Goal: Information Seeking & Learning: Learn about a topic

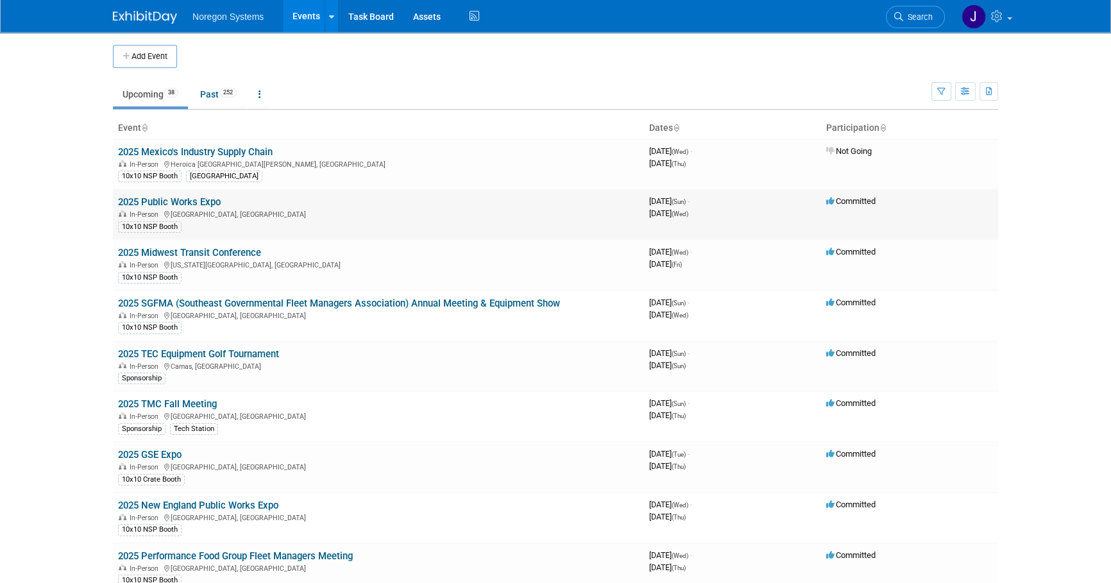
click at [205, 197] on link "2025 Public Works Expo" at bounding box center [169, 202] width 103 height 12
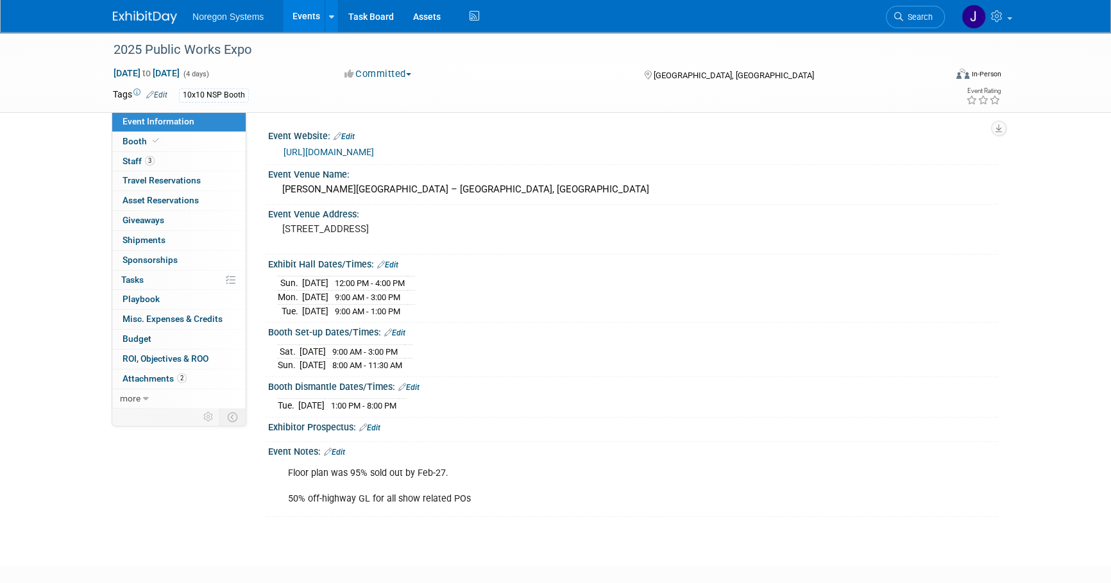
click at [158, 17] on img at bounding box center [145, 17] width 64 height 13
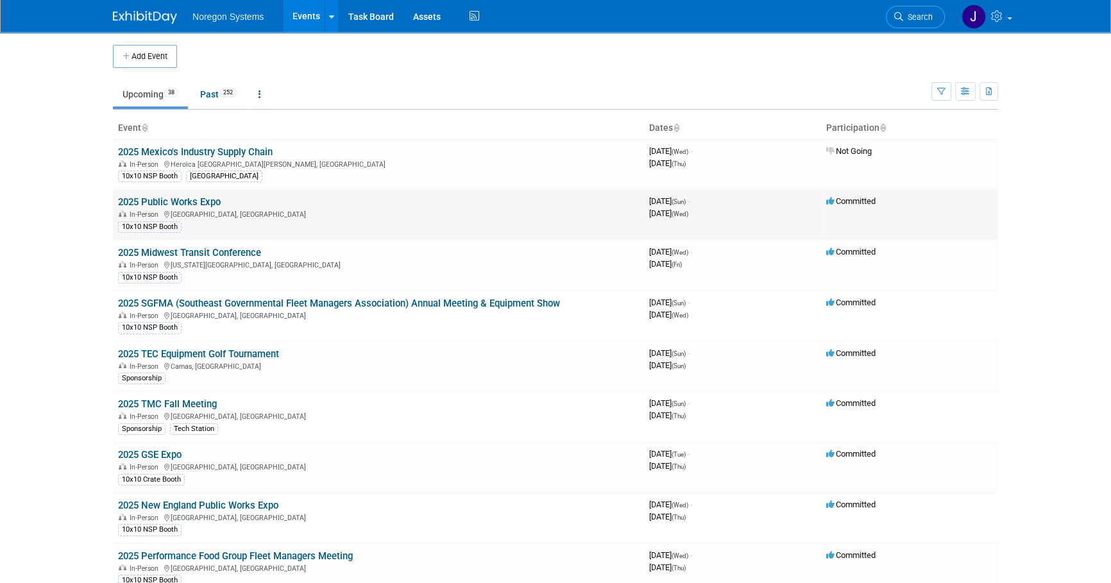
click at [183, 202] on link "2025 Public Works Expo" at bounding box center [169, 202] width 103 height 12
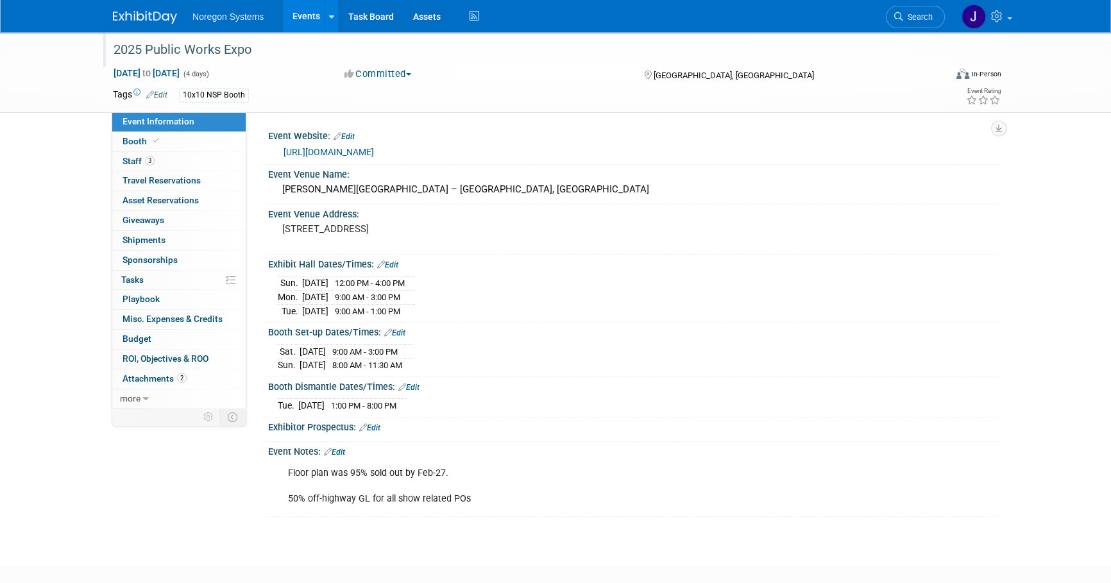
drag, startPoint x: 254, startPoint y: 48, endPoint x: 109, endPoint y: 49, distance: 144.9
click at [109, 49] on div "2025 Public Works Expo" at bounding box center [517, 49] width 816 height 23
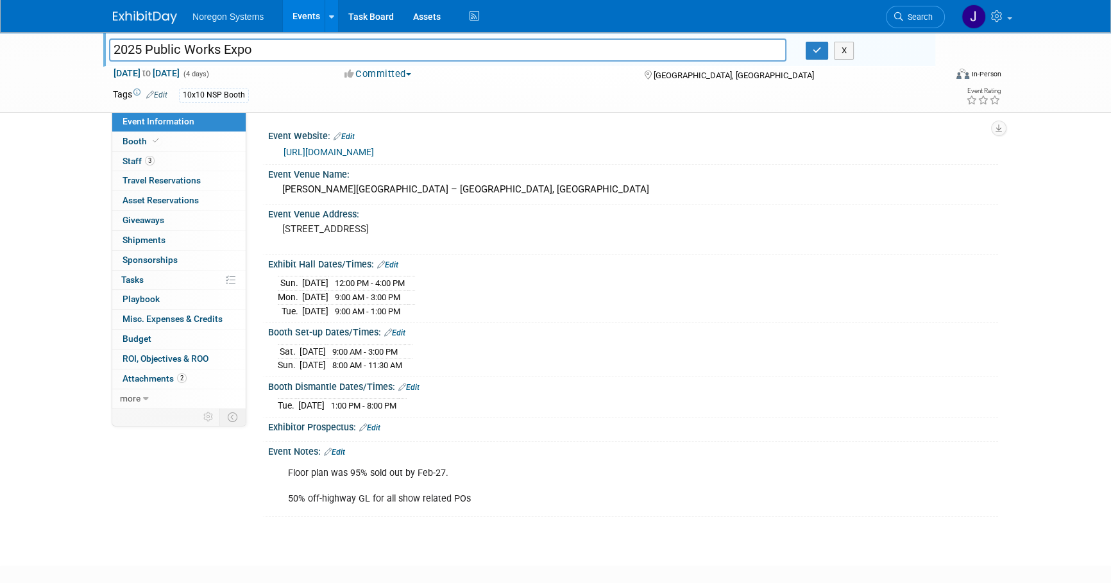
click at [278, 45] on input "2025 Public Works Expo" at bounding box center [447, 49] width 677 height 22
drag, startPoint x: 235, startPoint y: 53, endPoint x: 56, endPoint y: 48, distance: 179.6
click at [56, 48] on div "2025 Public Works Expo 2025 Public Works Expo X Aug 17, 2025 to Aug 20, 2025 (4…" at bounding box center [555, 72] width 1111 height 81
click at [136, 164] on span "Staff 3" at bounding box center [138, 161] width 32 height 10
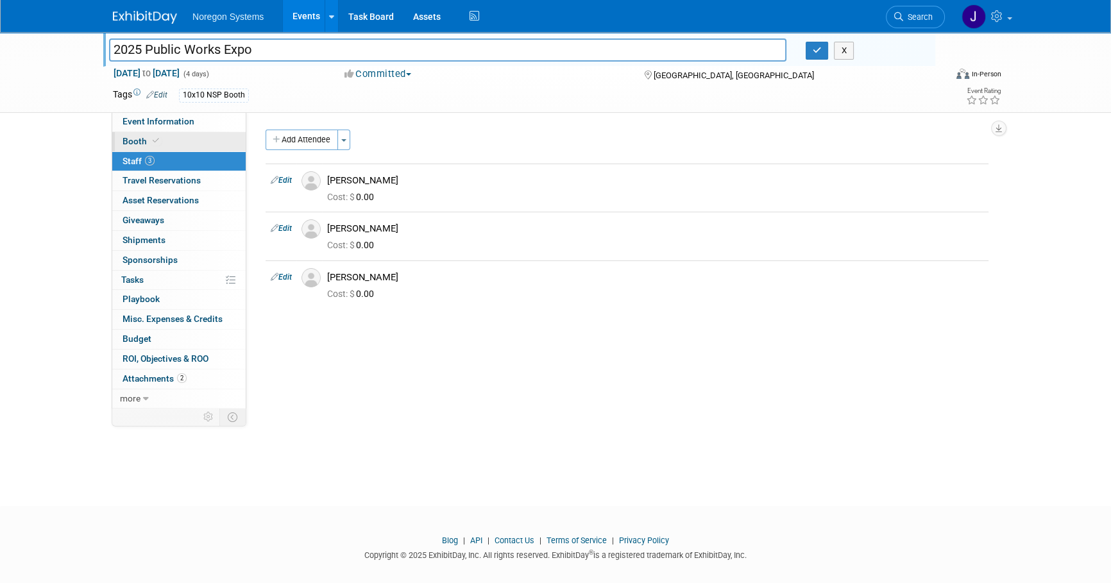
click at [184, 142] on link "Booth" at bounding box center [178, 141] width 133 height 19
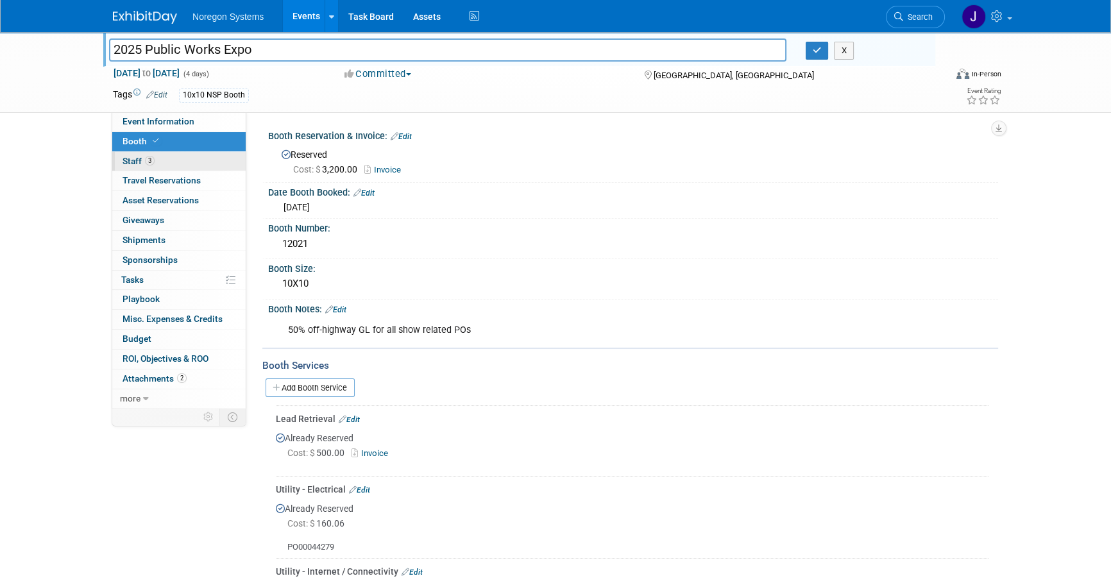
click at [185, 160] on link "3 Staff 3" at bounding box center [178, 161] width 133 height 19
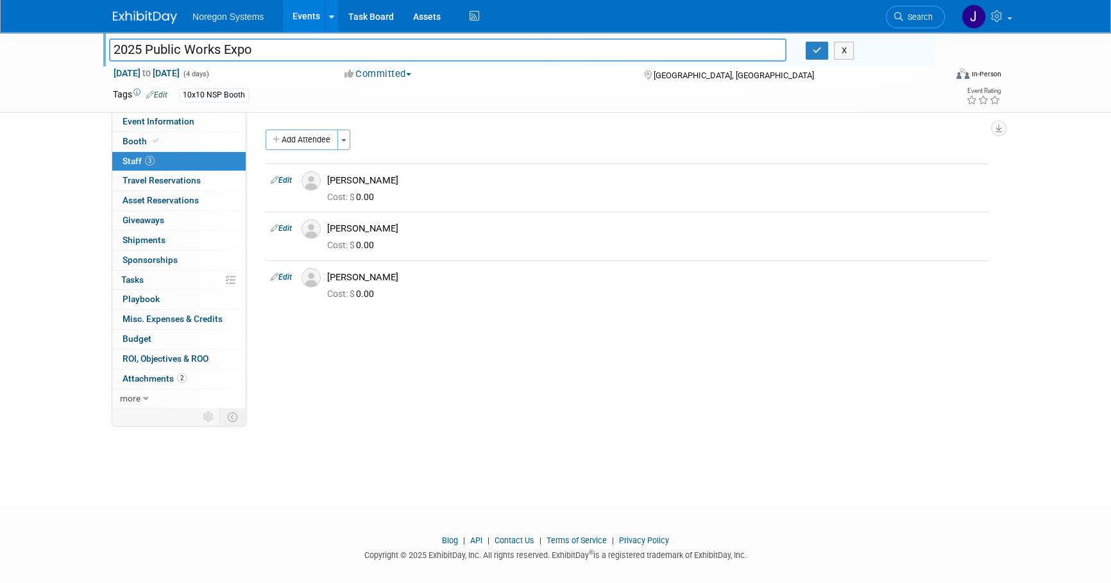
click at [271, 55] on input "2025 Public Works Expo" at bounding box center [447, 49] width 677 height 22
drag, startPoint x: 276, startPoint y: 51, endPoint x: 67, endPoint y: 38, distance: 208.8
click at [67, 38] on div "2025 Public Works Expo 2025 Public Works Expo X Aug 17, 2025 to Aug 20, 2025 (4…" at bounding box center [555, 72] width 1111 height 81
click at [162, 142] on link "Booth" at bounding box center [178, 141] width 133 height 19
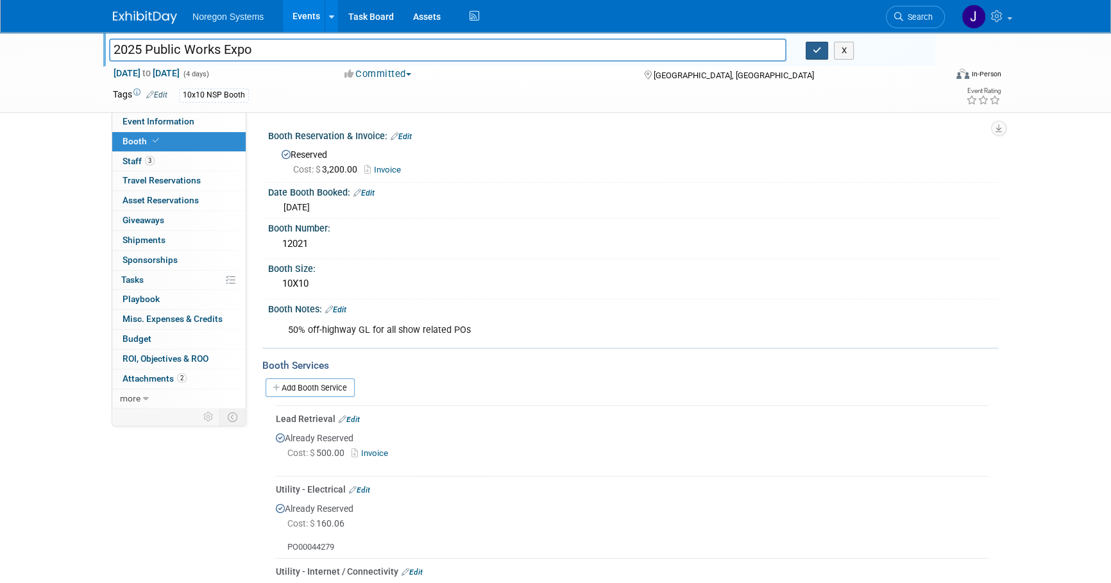
click at [821, 48] on icon "button" at bounding box center [816, 50] width 9 height 8
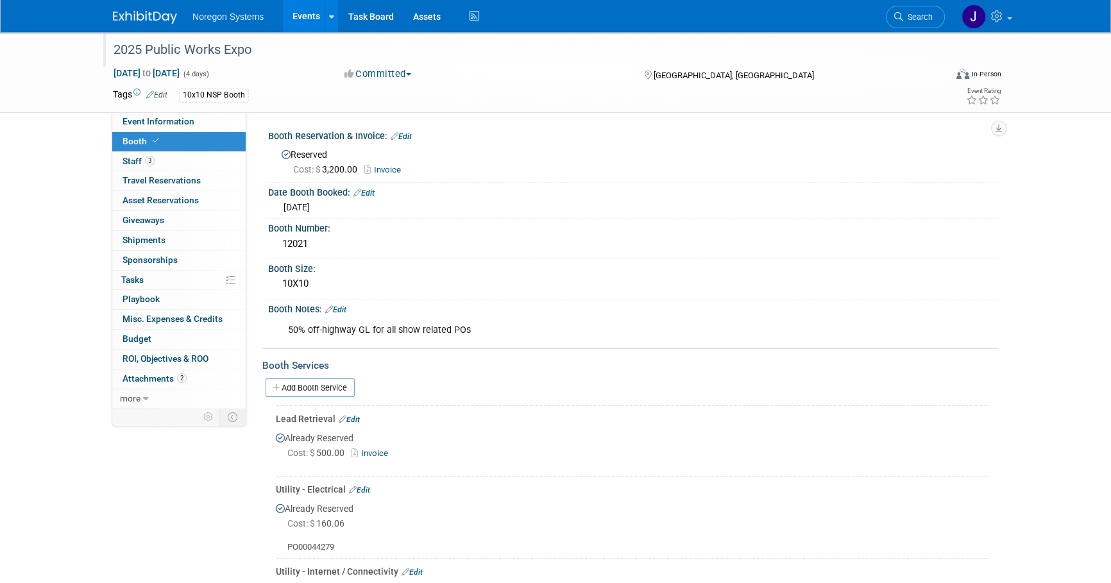
click at [661, 171] on div "Cost: $ 3,200.00 Invoice" at bounding box center [640, 169] width 695 height 13
click at [158, 18] on img at bounding box center [145, 17] width 64 height 13
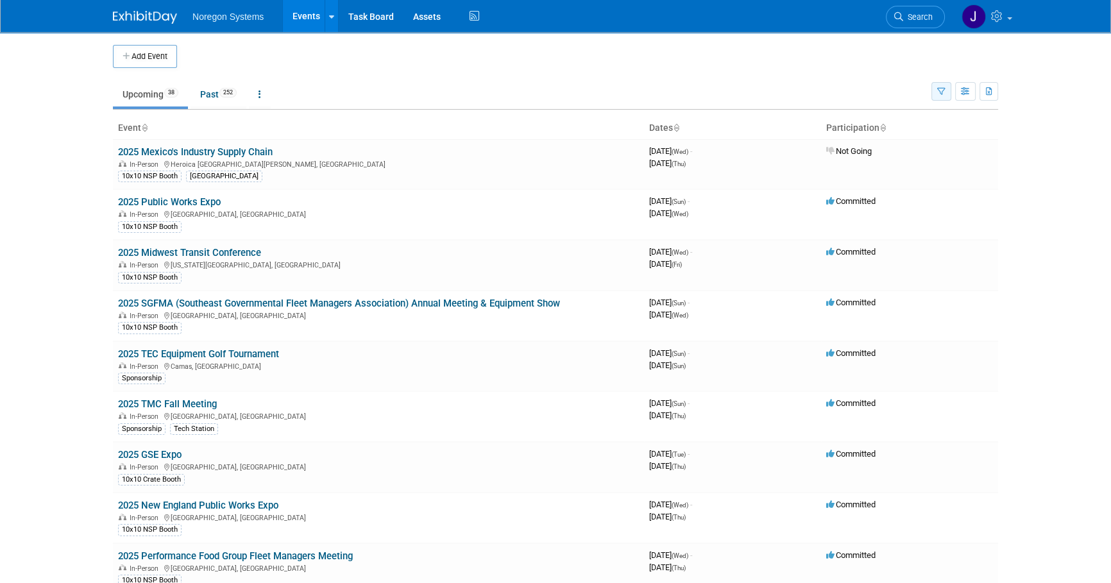
click at [939, 94] on icon "button" at bounding box center [941, 92] width 8 height 8
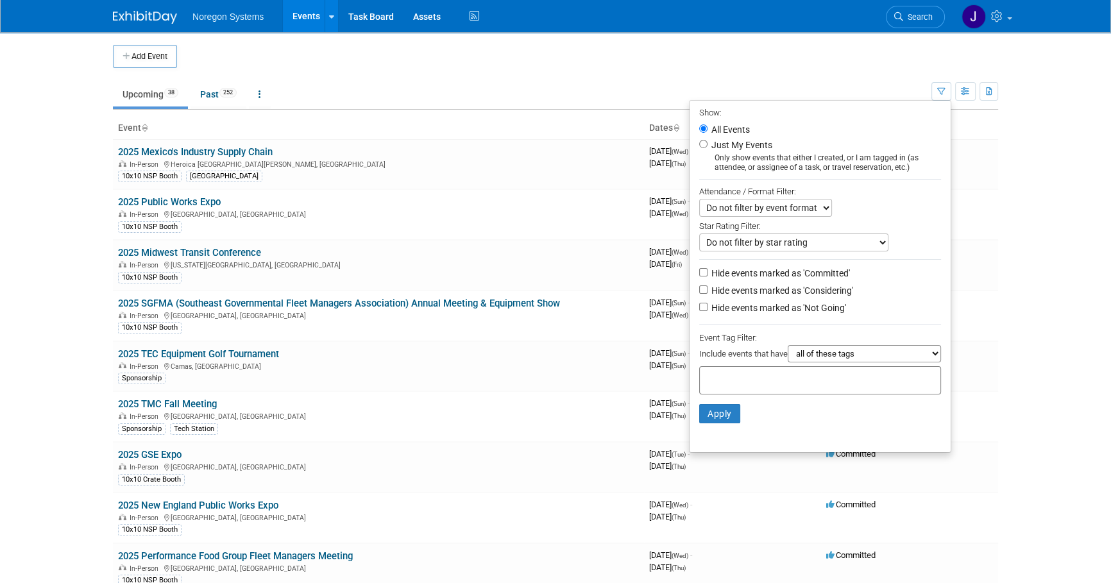
click at [1016, 372] on body "Noregon Systems Events Add Event Bulk Upload Events Shareable Event Boards Rece…" at bounding box center [555, 291] width 1111 height 583
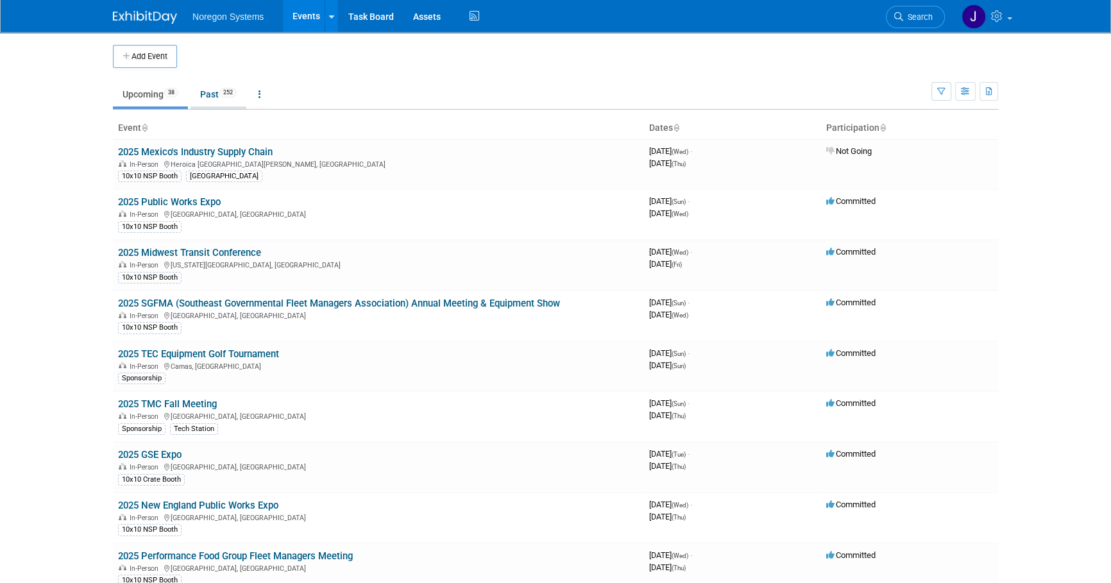
click at [218, 91] on link "Past 252" at bounding box center [218, 94] width 56 height 24
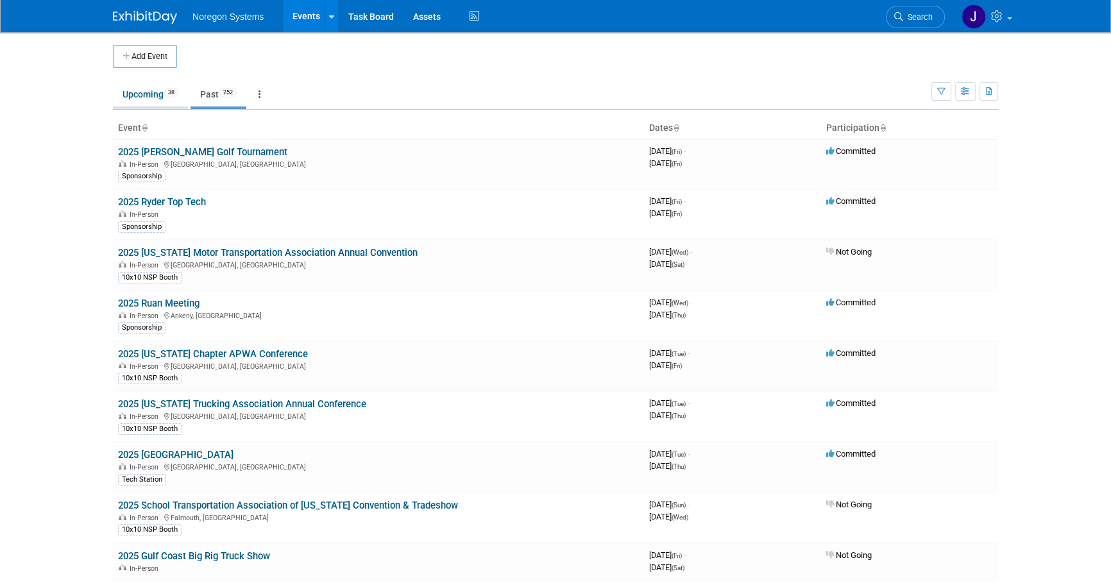
click at [144, 96] on link "Upcoming 38" at bounding box center [150, 94] width 75 height 24
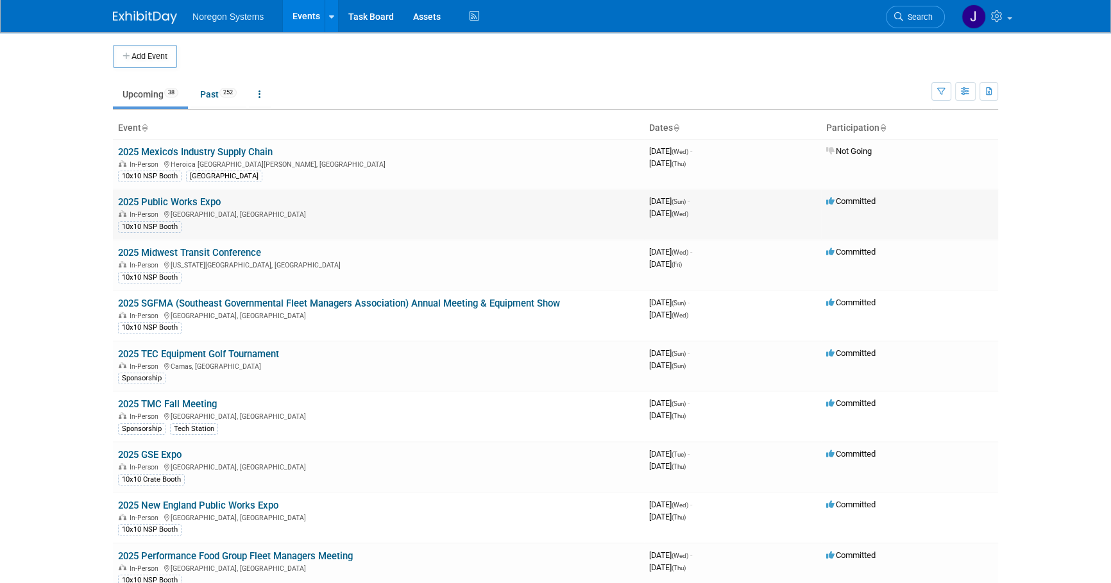
click at [180, 195] on td "2025 Public Works Expo In-Person [GEOGRAPHIC_DATA], [GEOGRAPHIC_DATA] 10x10 NSP…" at bounding box center [378, 214] width 531 height 51
click at [185, 199] on link "2025 Public Works Expo" at bounding box center [169, 202] width 103 height 12
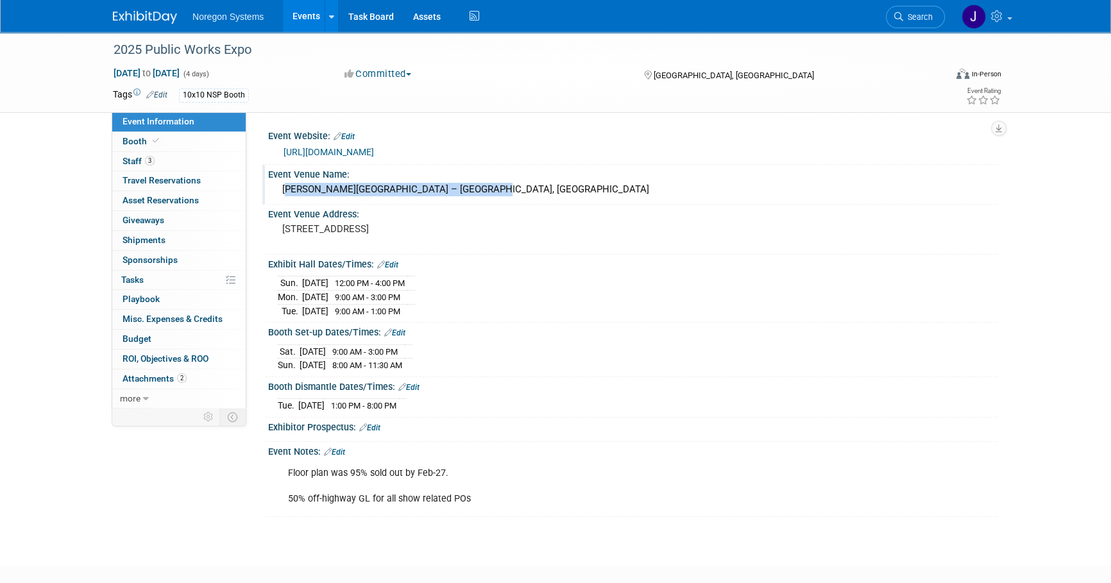
drag, startPoint x: 474, startPoint y: 190, endPoint x: 275, endPoint y: 194, distance: 198.8
click at [275, 194] on div "[PERSON_NAME][GEOGRAPHIC_DATA] – [GEOGRAPHIC_DATA], [GEOGRAPHIC_DATA]" at bounding box center [633, 190] width 730 height 21
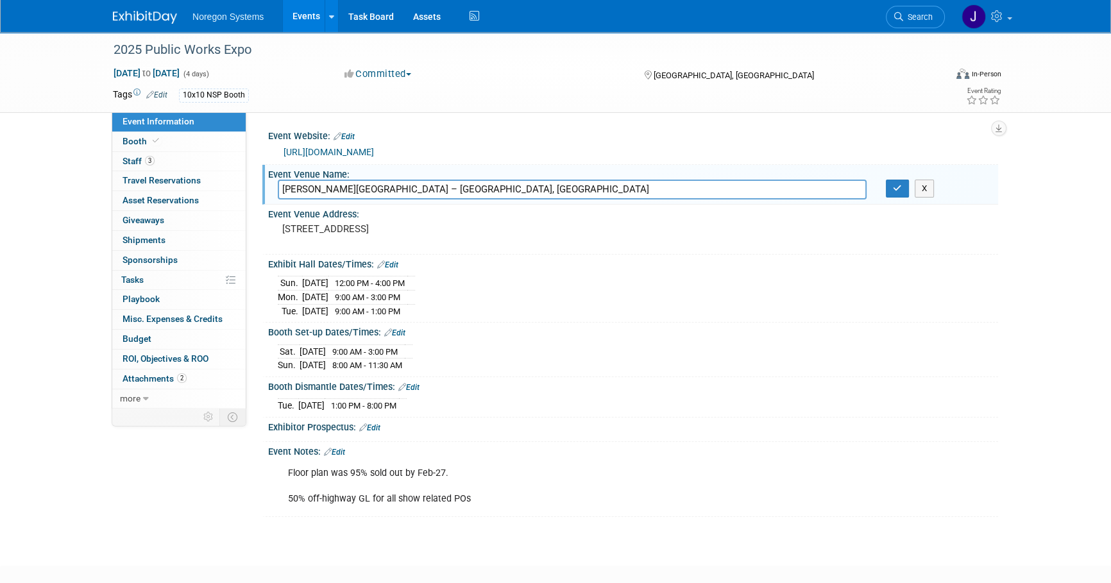
click at [451, 183] on input "McCormick Place – Lakeside Center, Hall D" at bounding box center [572, 190] width 589 height 20
drag, startPoint x: 496, startPoint y: 190, endPoint x: 205, endPoint y: 199, distance: 291.3
click at [205, 199] on div "Event Information Event Info Booth Booth 3 Staff 3 Staff 0 Travel Reservations …" at bounding box center [555, 274] width 904 height 485
click at [897, 190] on icon "button" at bounding box center [897, 188] width 9 height 8
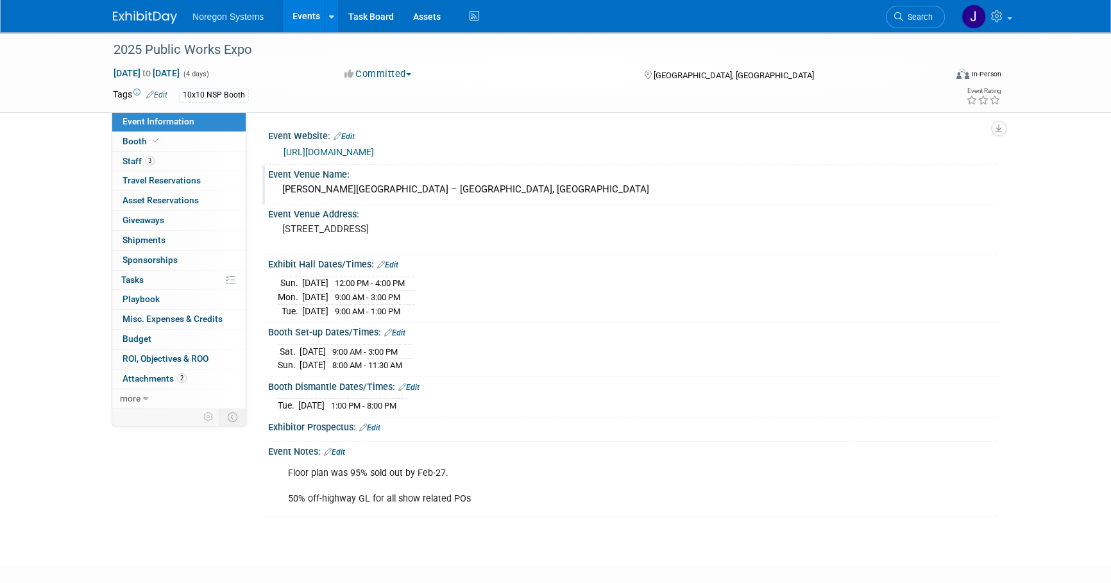
drag, startPoint x: 466, startPoint y: 303, endPoint x: 273, endPoint y: 287, distance: 193.7
click at [273, 287] on div "Sun. Aug 17, 2025 12:00 PM - 4:00 PM Mon. Aug 18, 2025 9:00 AM - 3:00 PM Tue. A…" at bounding box center [633, 293] width 730 height 49
copy div
drag, startPoint x: 558, startPoint y: 355, endPoint x: 491, endPoint y: 375, distance: 69.4
click at [558, 355] on div "Sat. Aug 16, 2025 9:00 AM - 3:00 PM Sun. Aug 17, 2025 8:00 AM - 11:30 AM" at bounding box center [633, 356] width 711 height 31
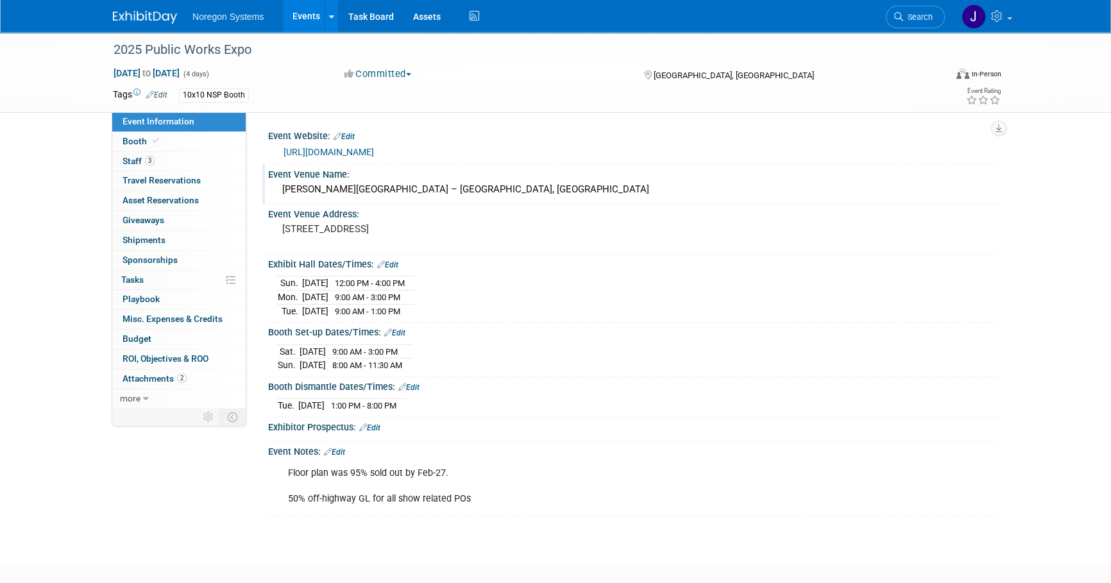
drag, startPoint x: 487, startPoint y: 364, endPoint x: 269, endPoint y: 353, distance: 218.3
click at [269, 353] on div "Sat. Aug 16, 2025 9:00 AM - 3:00 PM Sun. Aug 17, 2025 8:00 AM - 11:30 AM Save C…" at bounding box center [633, 355] width 730 height 35
copy div
click at [175, 147] on link "Booth" at bounding box center [178, 141] width 133 height 19
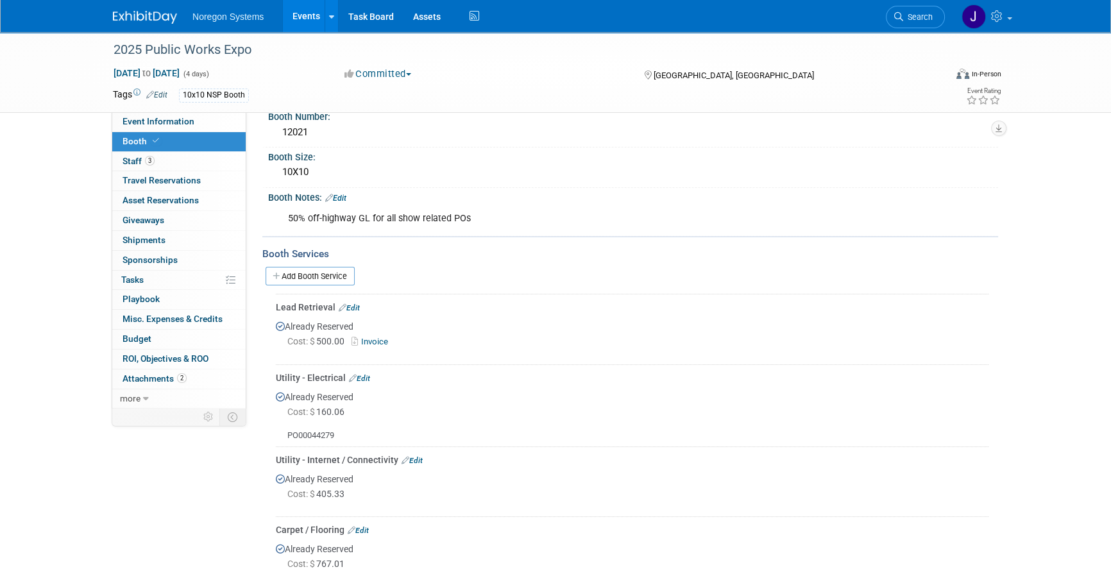
scroll to position [116, 0]
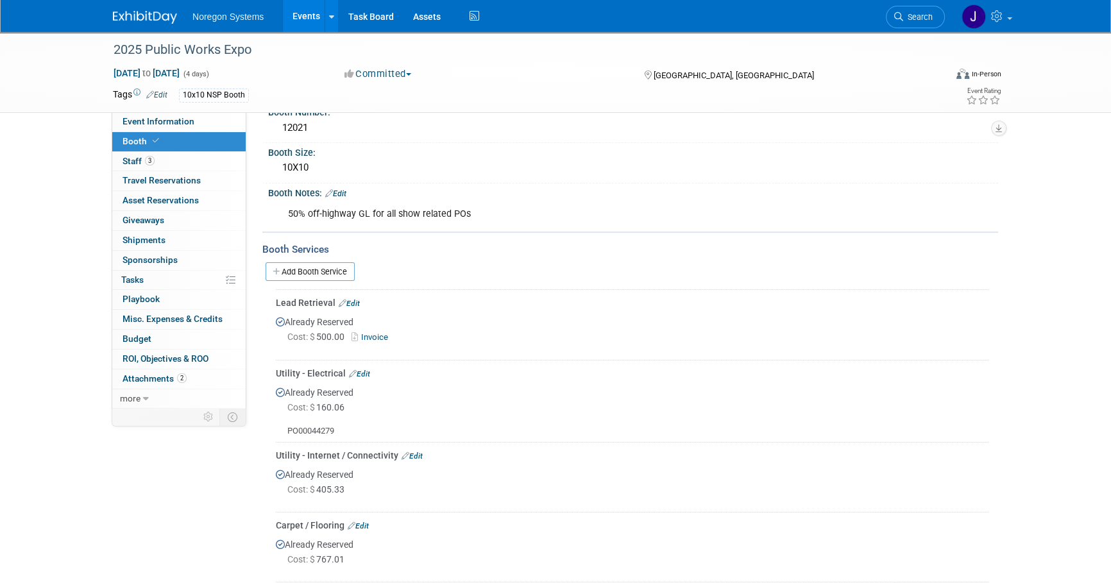
click at [380, 332] on link "Invoice" at bounding box center [372, 337] width 42 height 10
click at [577, 330] on div "Cost: $ 500.00 Invoice" at bounding box center [637, 336] width 701 height 13
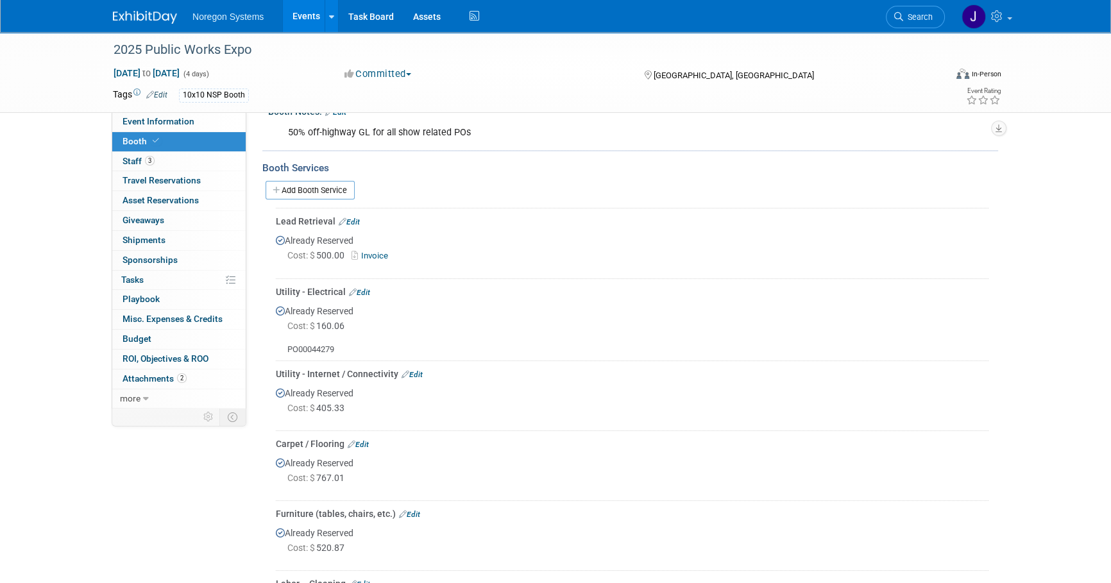
scroll to position [169, 0]
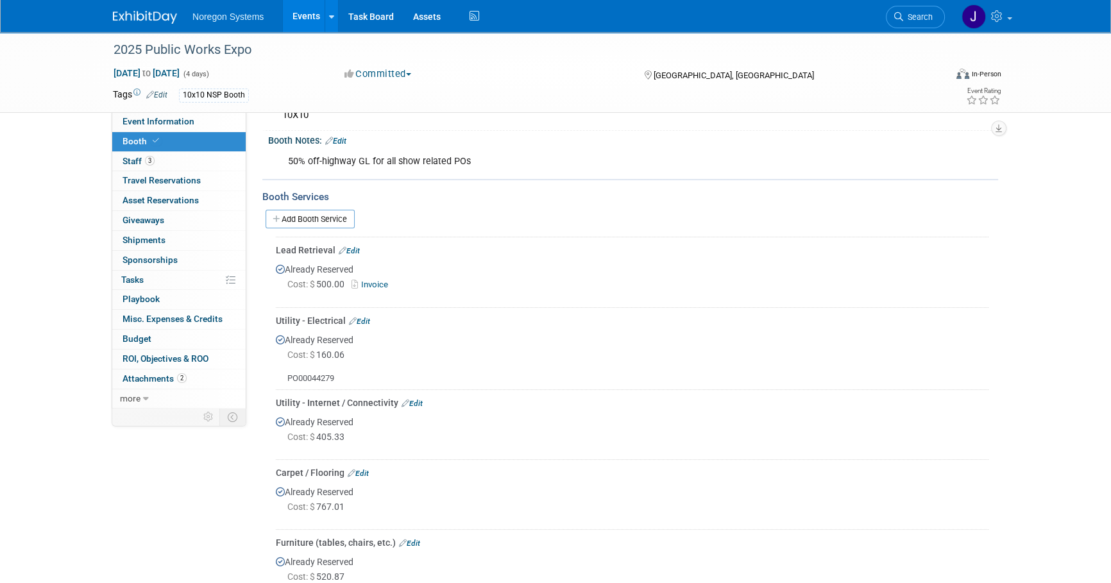
click at [381, 282] on link "Invoice" at bounding box center [372, 285] width 42 height 10
click at [140, 22] on img at bounding box center [145, 17] width 64 height 13
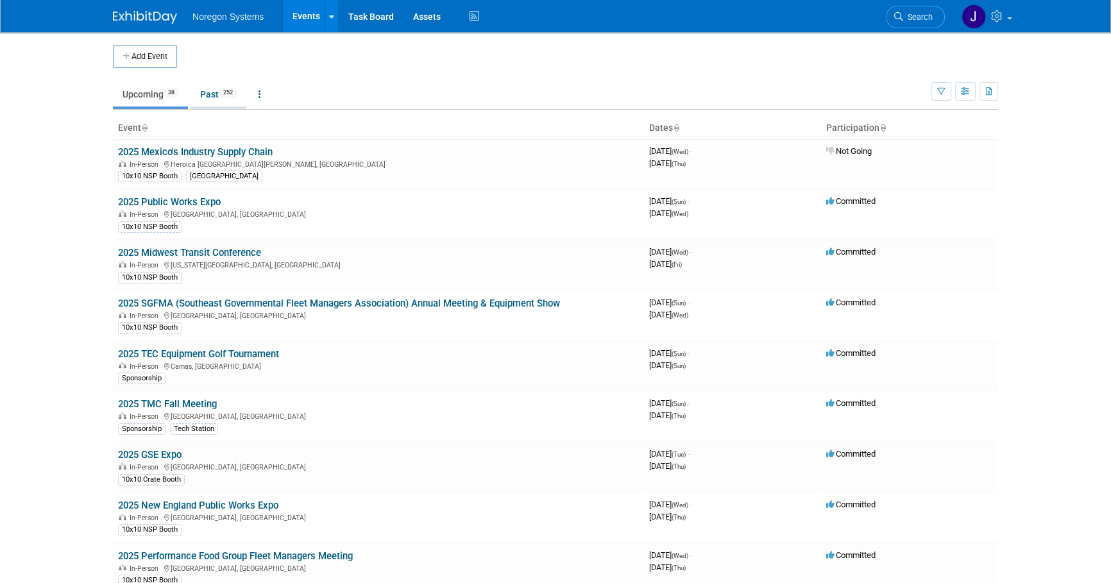
click at [208, 96] on link "Past 252" at bounding box center [218, 94] width 56 height 24
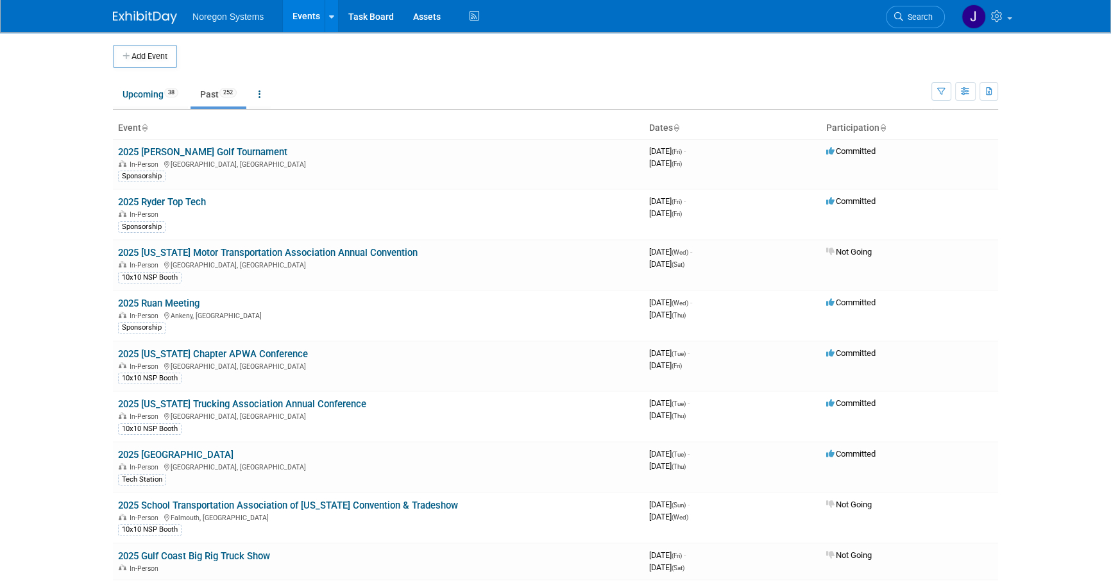
drag, startPoint x: 192, startPoint y: 351, endPoint x: 224, endPoint y: 356, distance: 32.4
click at [192, 353] on link "2025 Arizona Chapter APWA Conference" at bounding box center [213, 354] width 190 height 12
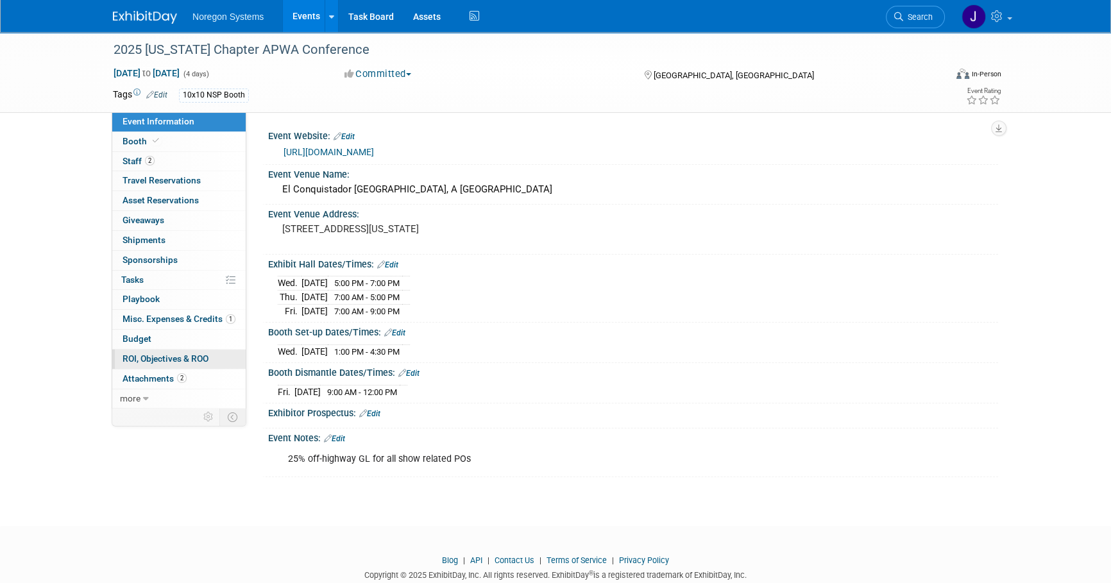
click at [192, 353] on span "ROI, Objectives & ROO 0" at bounding box center [165, 358] width 86 height 10
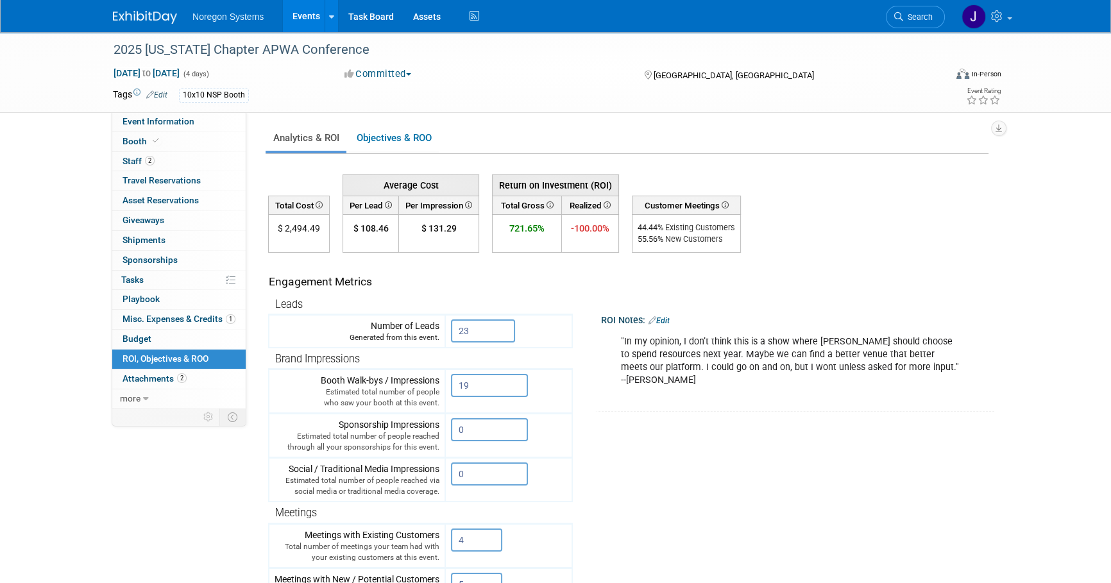
drag, startPoint x: 139, startPoint y: 10, endPoint x: 175, endPoint y: 8, distance: 36.6
click at [140, 10] on link at bounding box center [153, 11] width 80 height 10
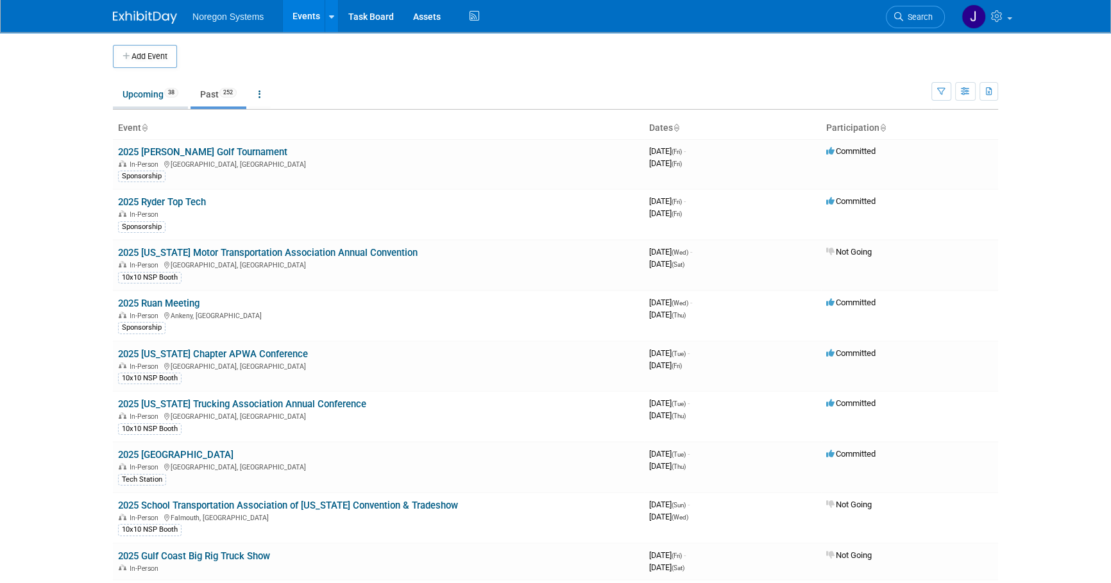
click at [147, 90] on link "Upcoming 38" at bounding box center [150, 94] width 75 height 24
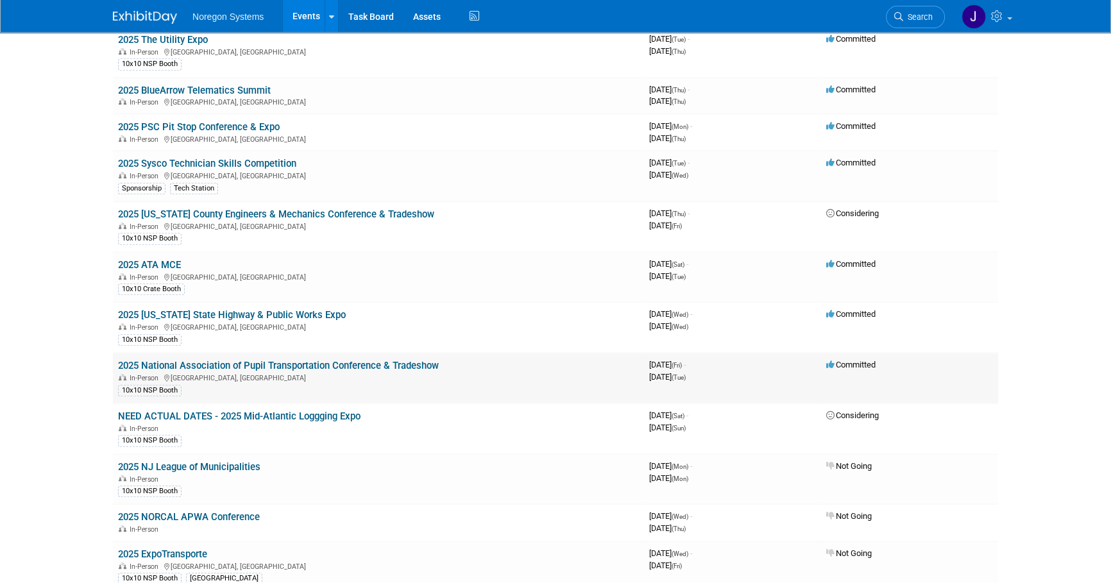
scroll to position [874, 0]
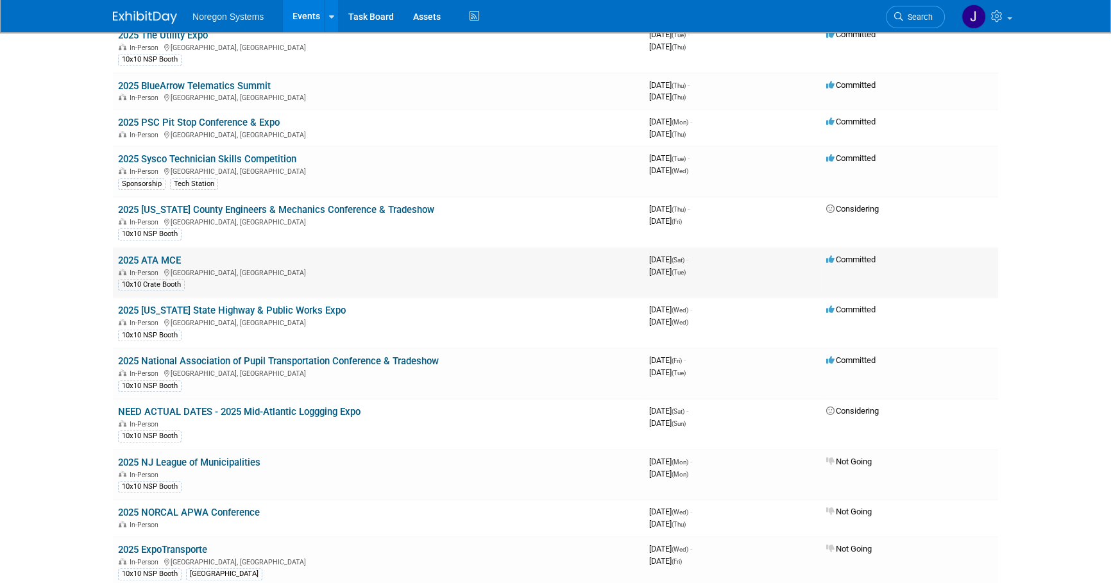
click at [159, 257] on link "2025 ATA MCE" at bounding box center [149, 261] width 63 height 12
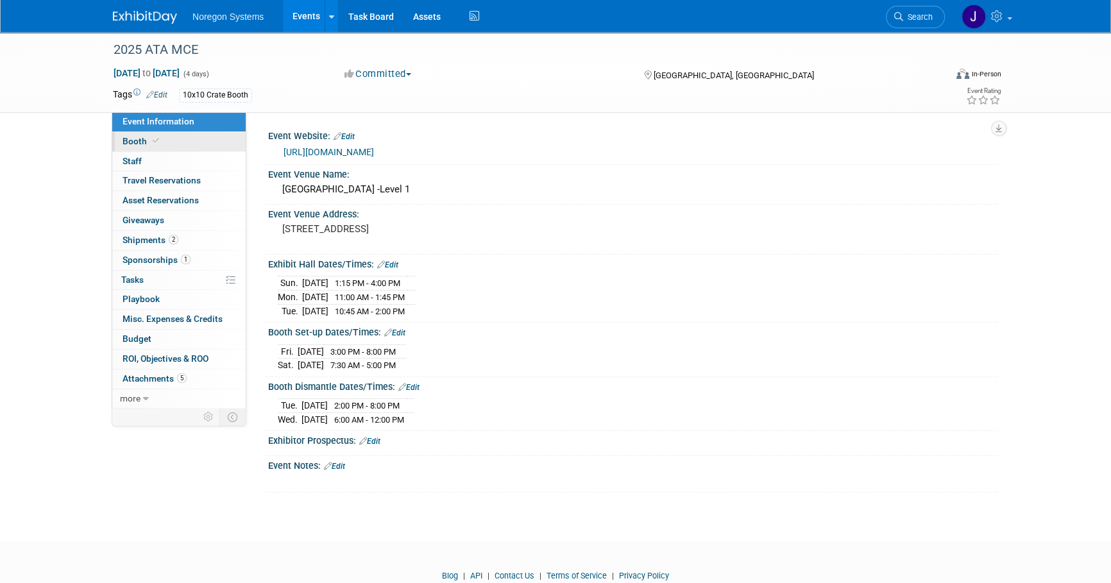
click at [194, 140] on link "Booth" at bounding box center [178, 141] width 133 height 19
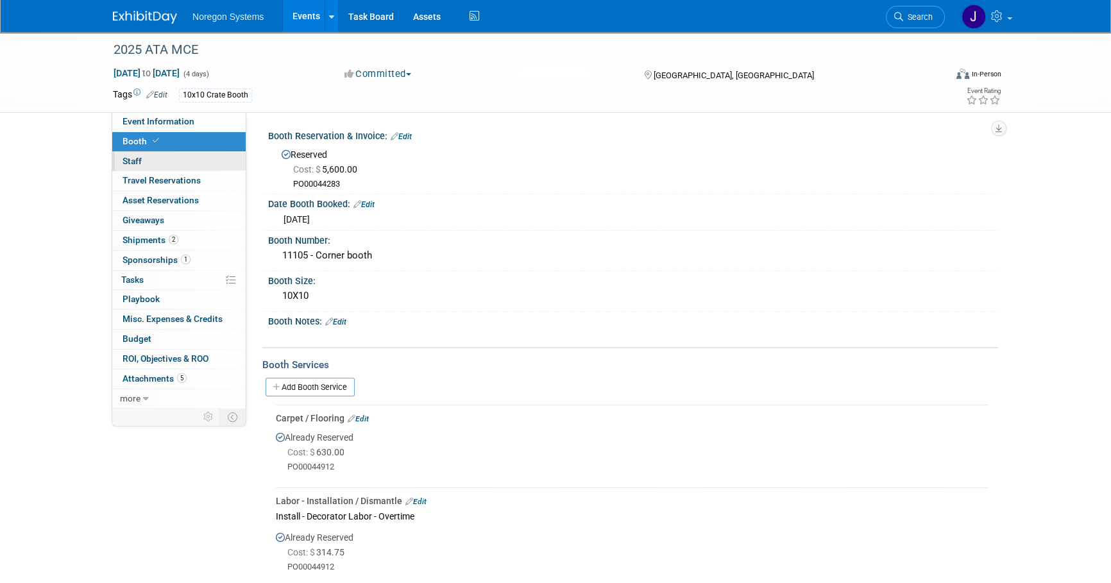
click at [172, 162] on link "0 Staff 0" at bounding box center [178, 161] width 133 height 19
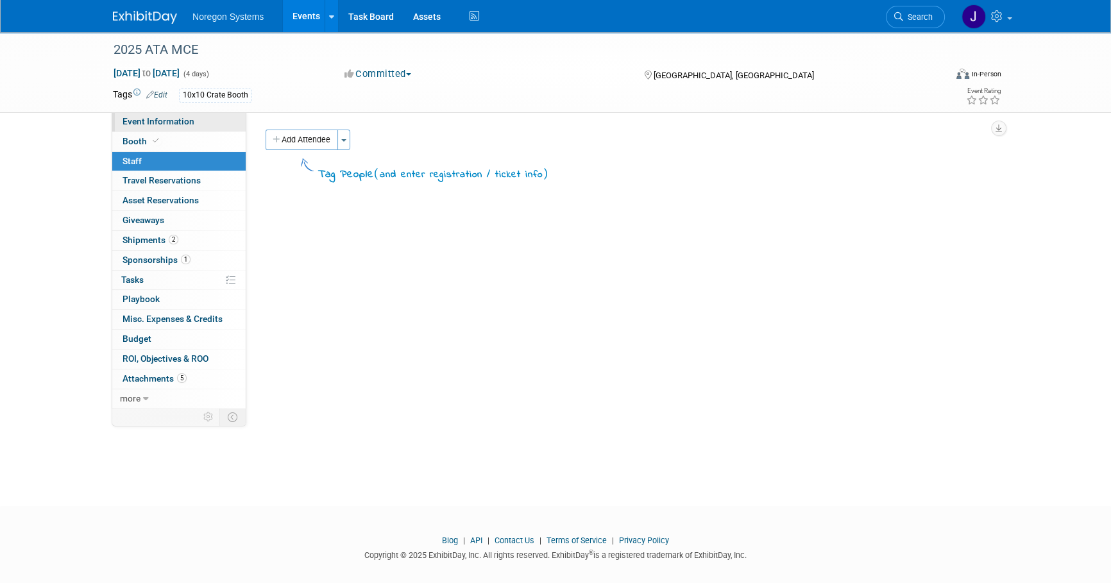
click at [183, 116] on span "Event Information" at bounding box center [158, 121] width 72 height 10
